Goal: Find specific page/section: Find specific page/section

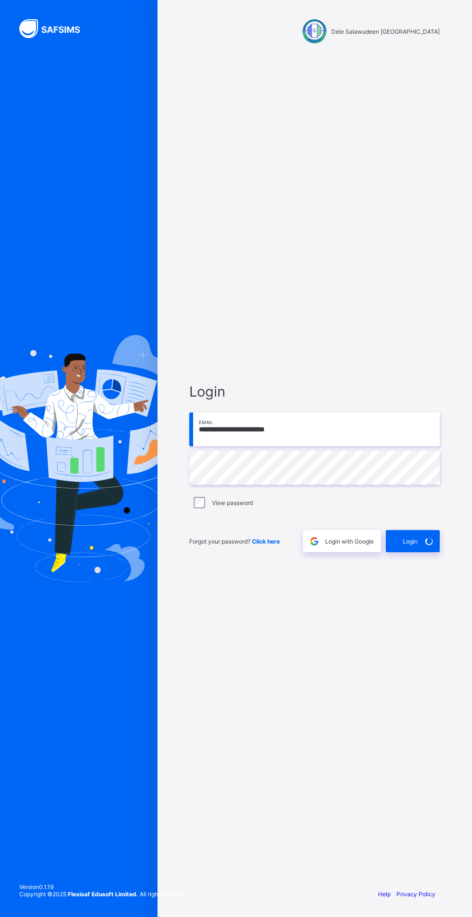
click at [428, 573] on div "**********" at bounding box center [236, 458] width 472 height 917
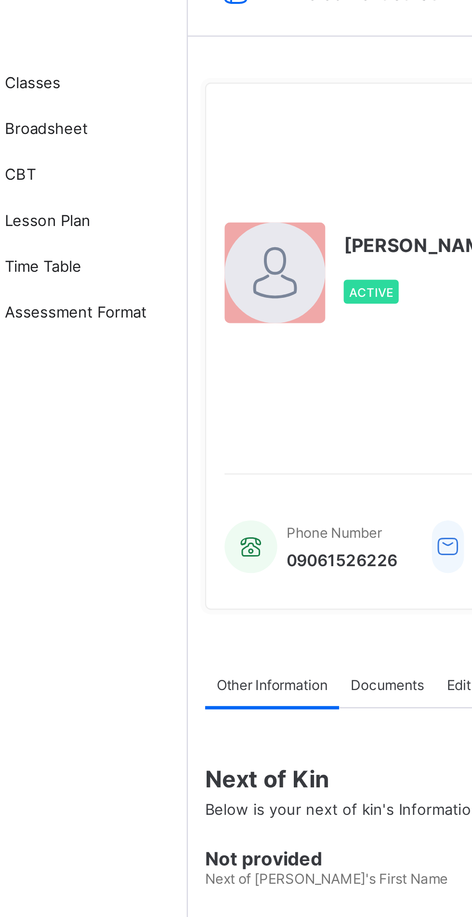
click at [58, 58] on span "Classes" at bounding box center [77, 58] width 77 height 8
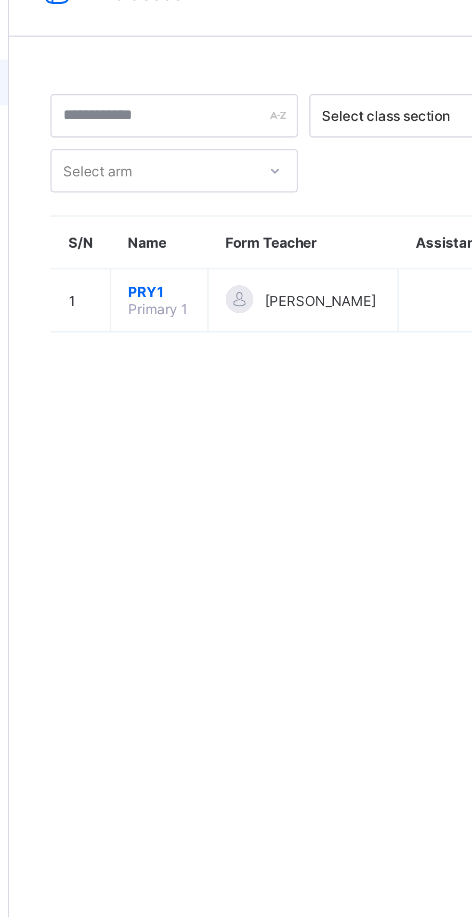
click at [203, 154] on td "[PERSON_NAME]" at bounding box center [239, 149] width 80 height 26
click at [246, 146] on span "[PERSON_NAME]" at bounding box center [246, 149] width 47 height 7
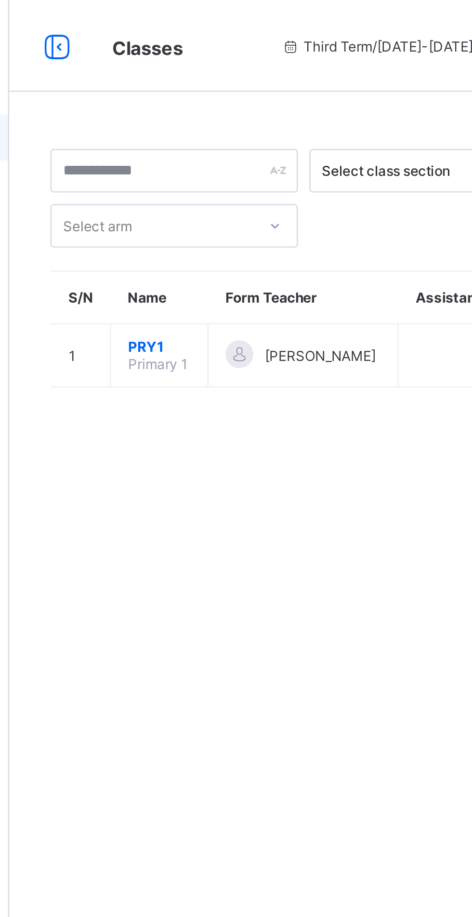
click at [249, 153] on div "[PERSON_NAME]" at bounding box center [239, 149] width 65 height 13
click at [253, 146] on span "[PERSON_NAME]" at bounding box center [246, 149] width 47 height 7
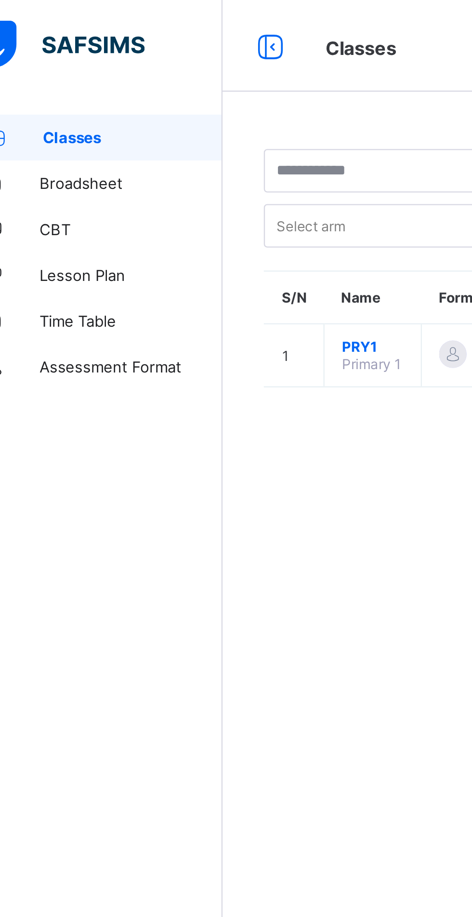
click at [72, 76] on span "Broadsheet" at bounding box center [77, 77] width 77 height 8
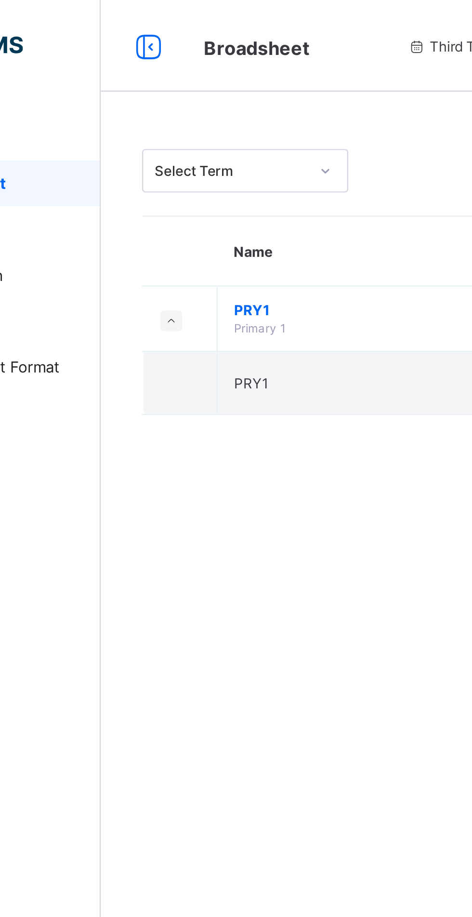
click at [213, 131] on span "PRY1" at bounding box center [261, 130] width 178 height 7
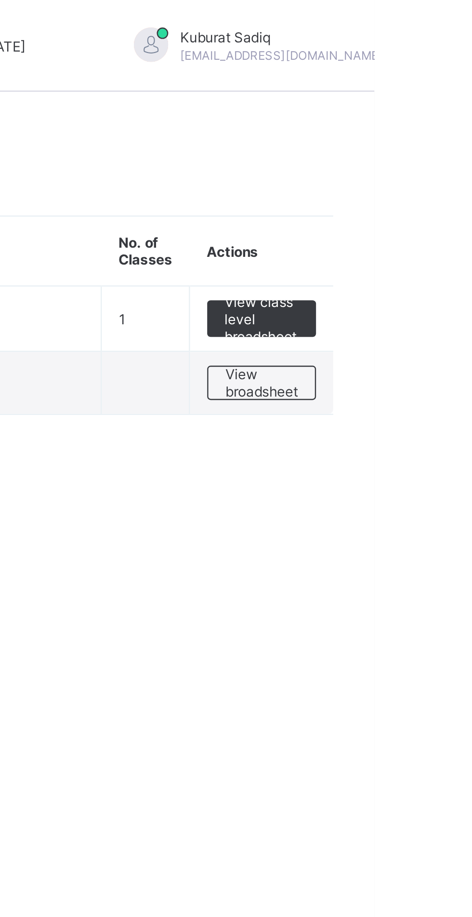
click at [430, 133] on span "View class level broadsheet" at bounding box center [424, 134] width 31 height 22
